Goal: Task Accomplishment & Management: Manage account settings

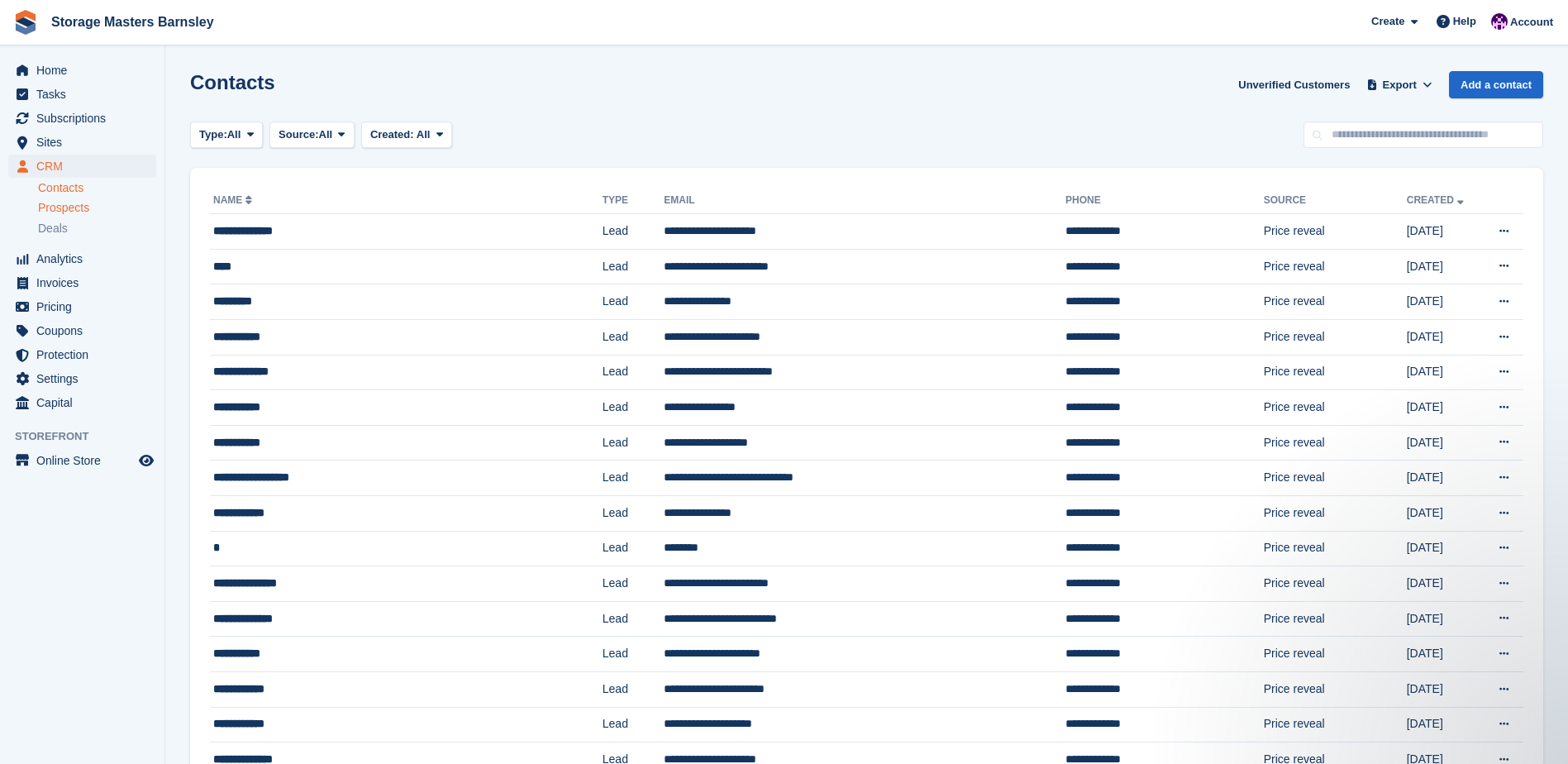
click at [87, 215] on span "Prospects" at bounding box center [64, 208] width 51 height 16
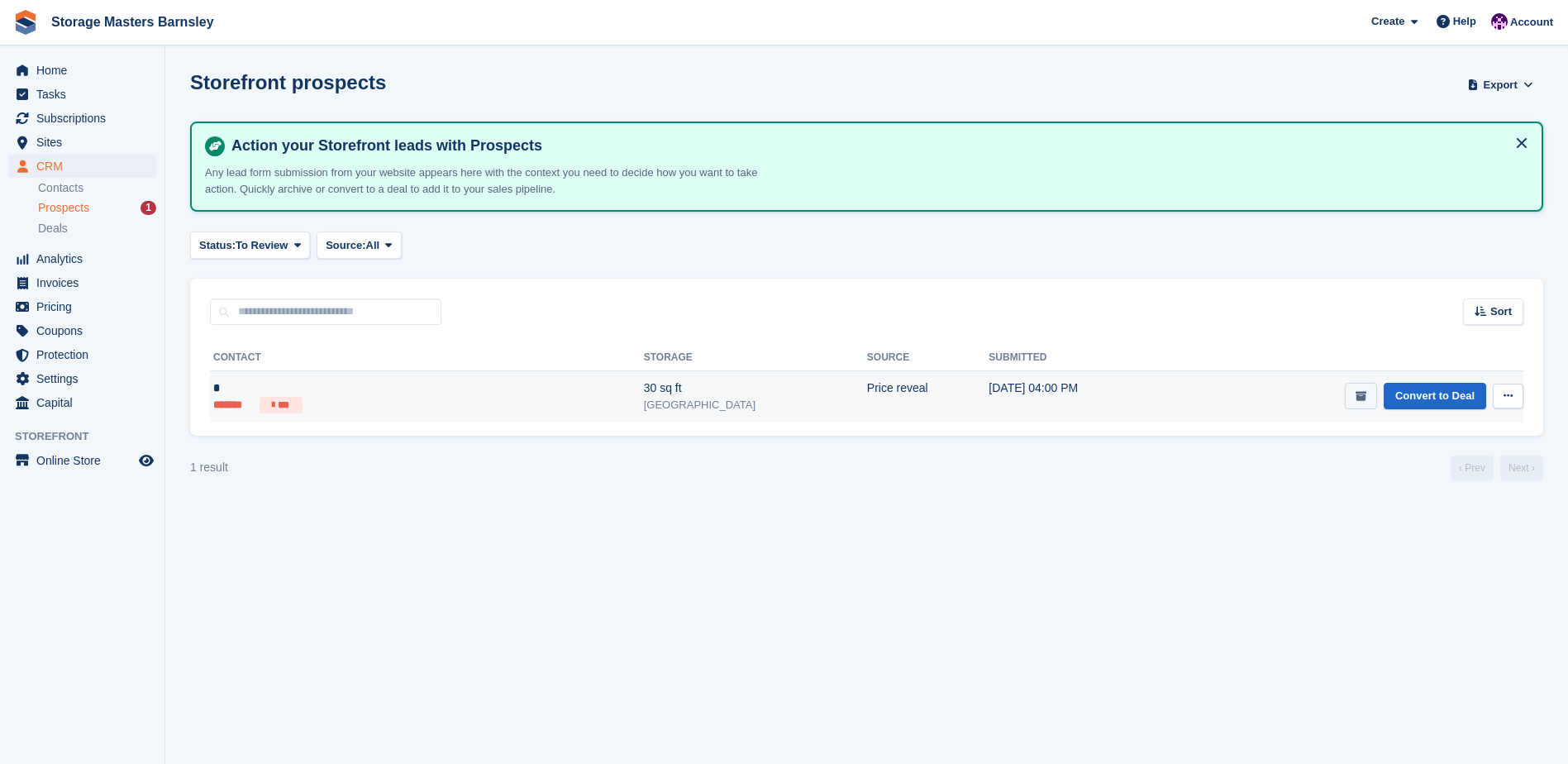
click at [1354, 395] on button "submit" at bounding box center [1360, 397] width 32 height 27
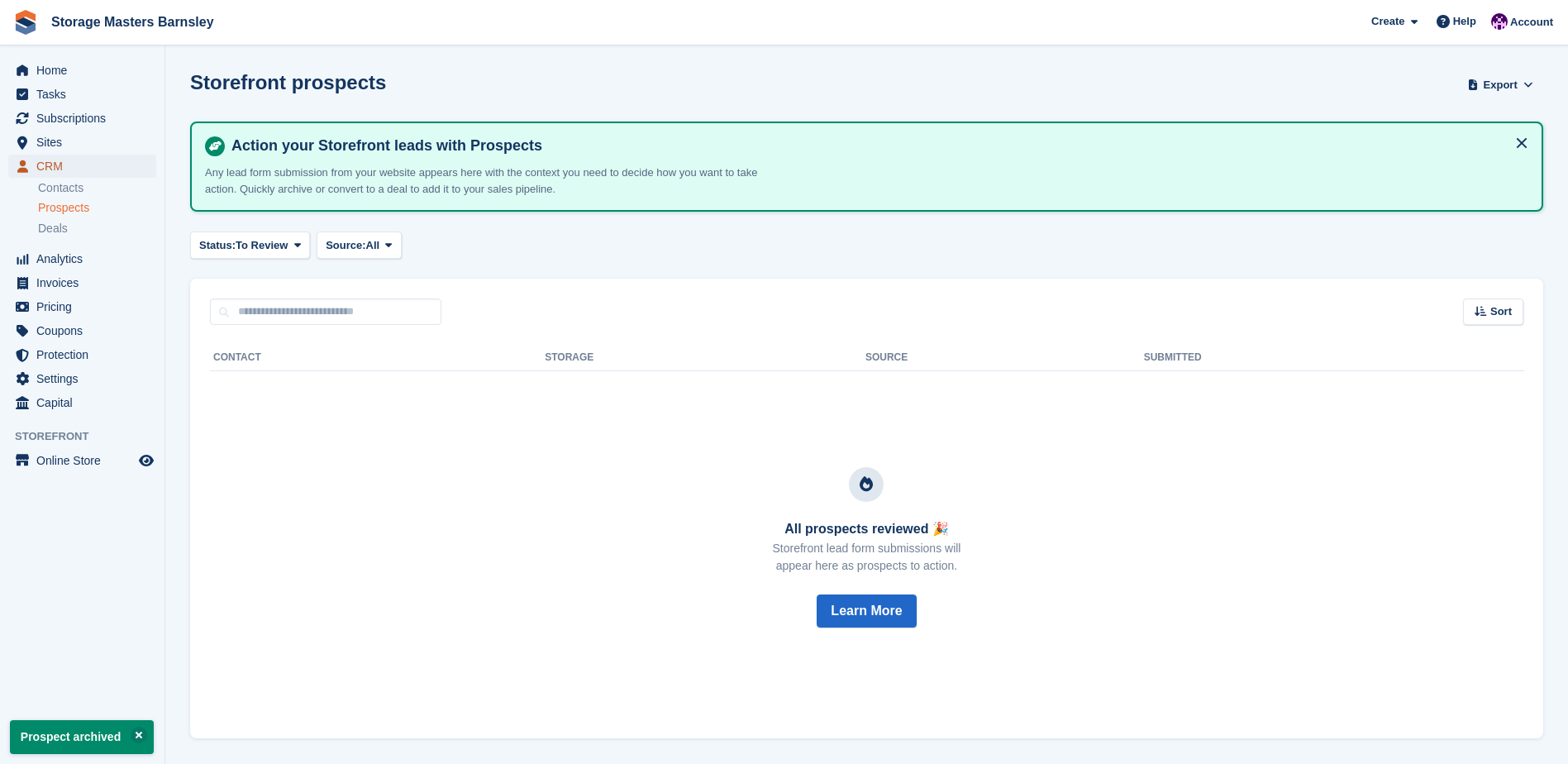
click at [29, 162] on span "menu" at bounding box center [23, 167] width 20 height 20
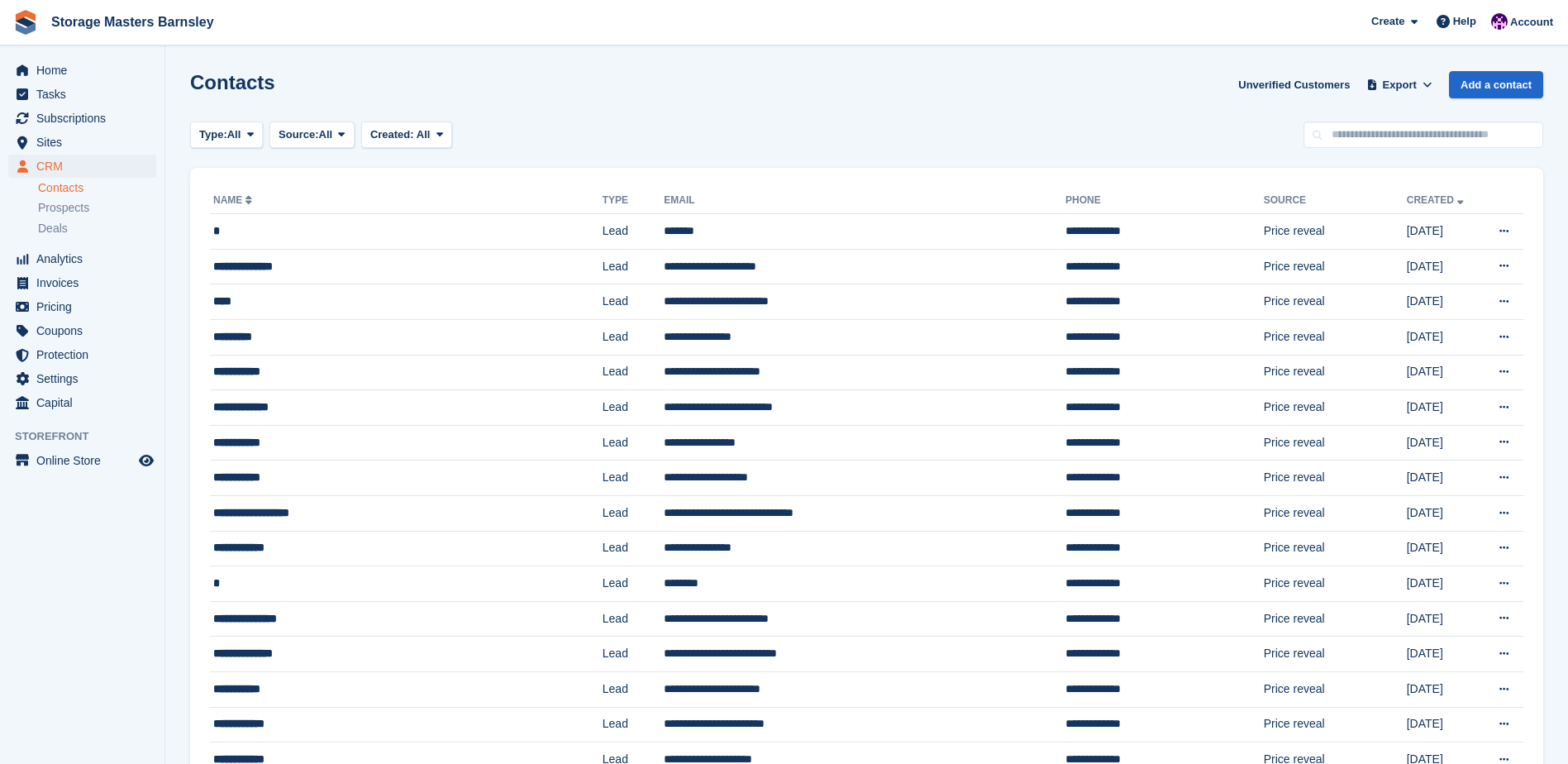
click at [1104, 90] on div "Contacts Unverified Customers Export Export Contacts Export a CSV of all Contac…" at bounding box center [867, 95] width 1354 height 47
